Goal: Browse casually: Explore the website without a specific task or goal

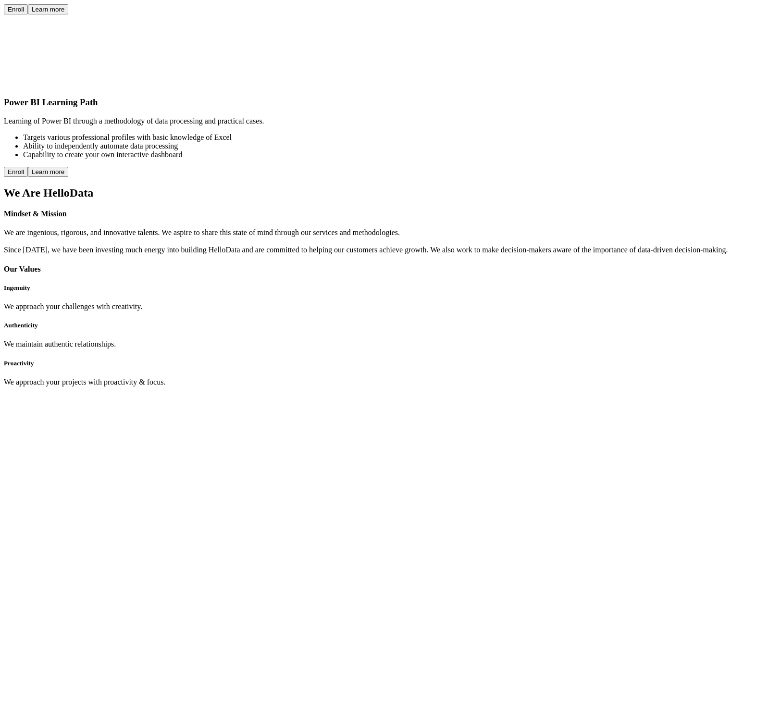
scroll to position [3071, 0]
